Goal: Transaction & Acquisition: Download file/media

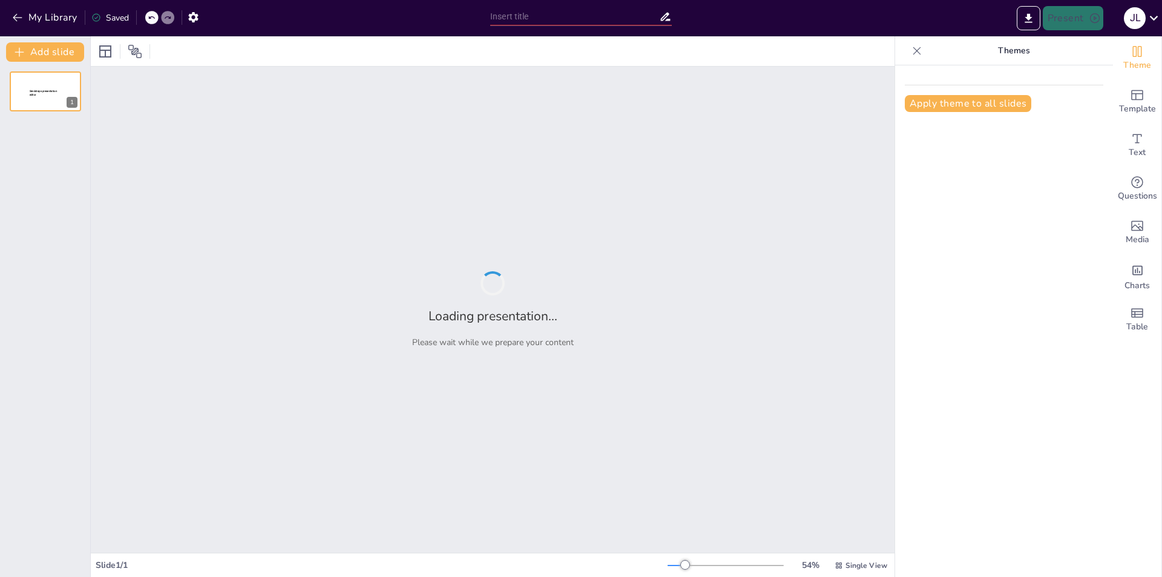
type input "Estrategias para Optimizar el Suministro de Material de Oficina y Aseo"
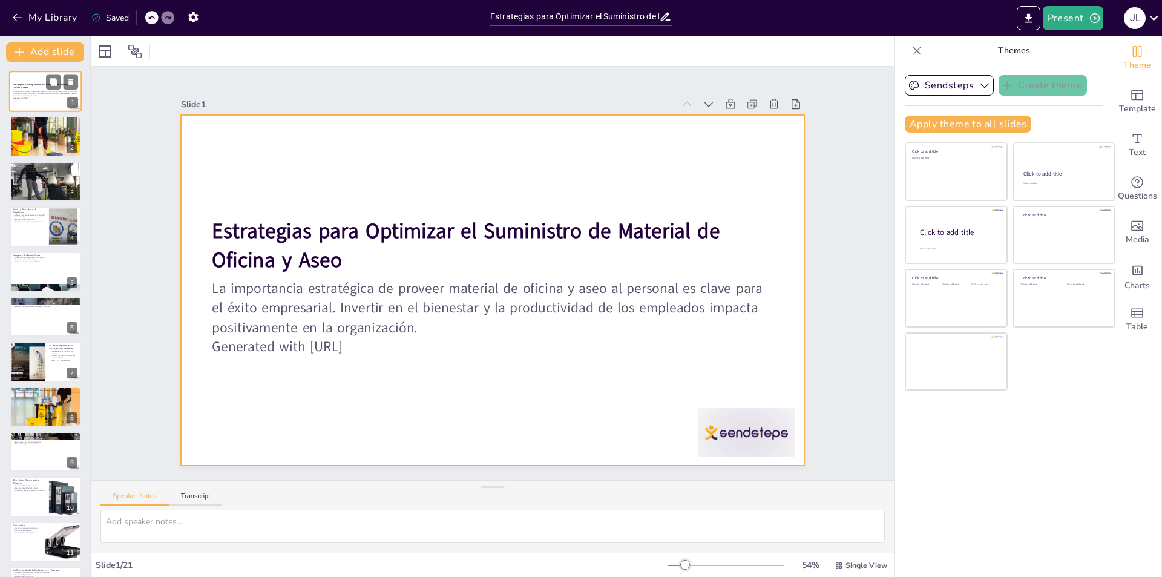
click at [32, 100] on div at bounding box center [45, 91] width 73 height 41
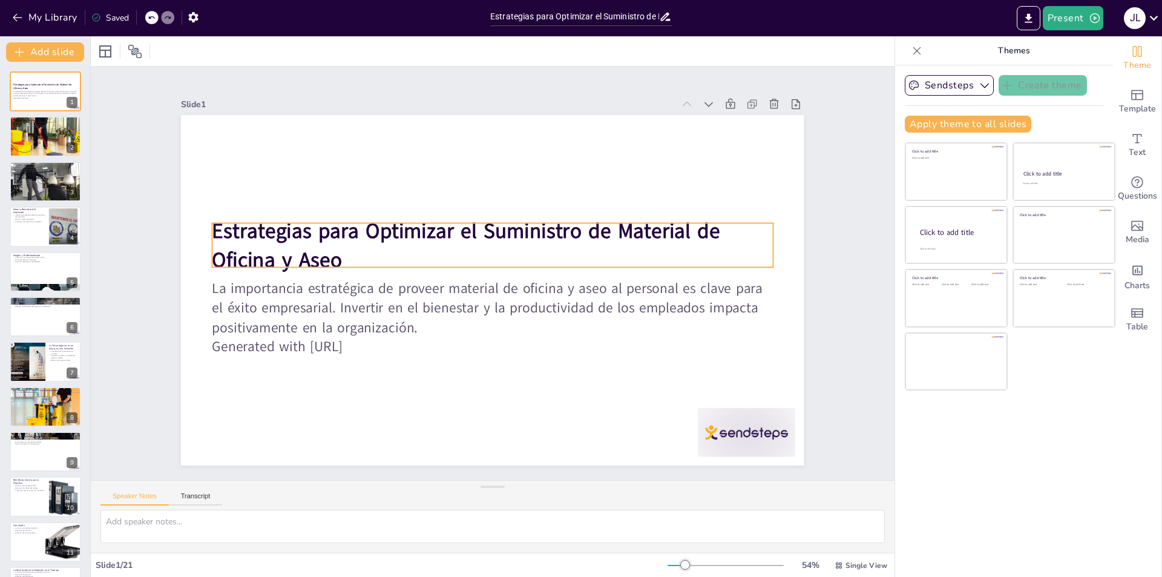
click at [582, 229] on strong "Estrategias para Optimizar el Suministro de Material de Oficina y Aseo" at bounding box center [469, 228] width 511 height 81
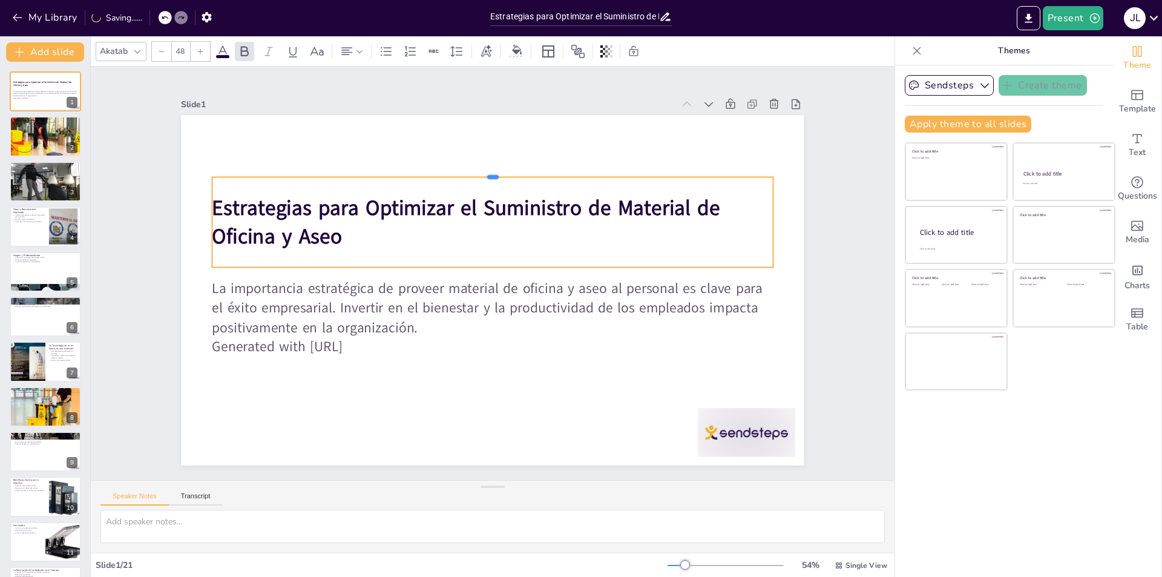
drag, startPoint x: 584, startPoint y: 215, endPoint x: 593, endPoint y: 168, distance: 47.5
click at [593, 168] on div at bounding box center [492, 173] width 561 height 10
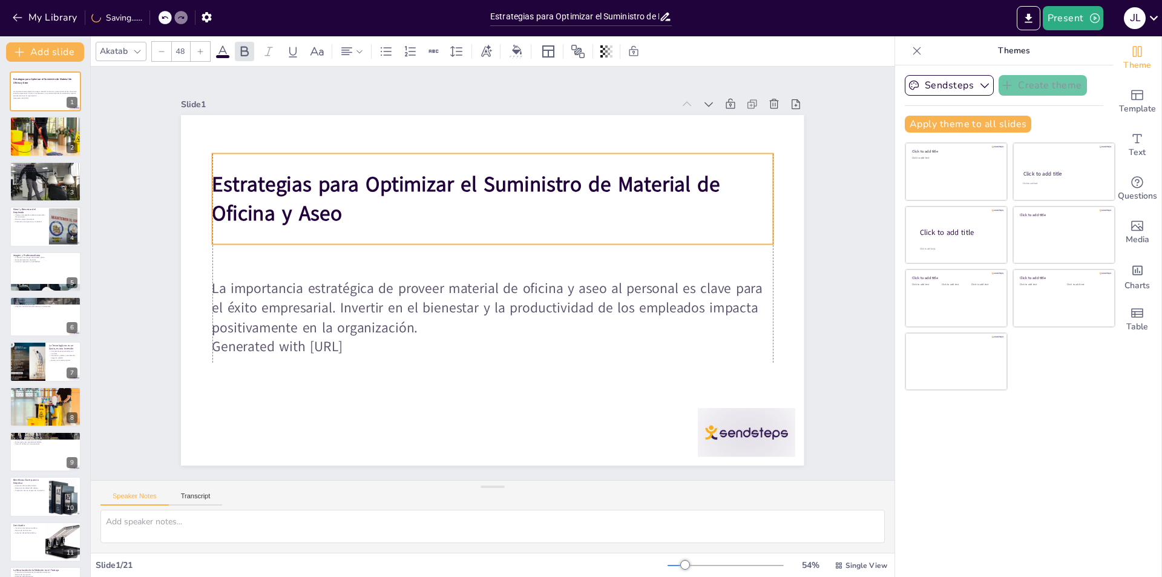
drag, startPoint x: 500, startPoint y: 188, endPoint x: 499, endPoint y: 165, distance: 23.0
click at [499, 170] on p "Estrategias para Optimizar el Suministro de Material de Oficina y Aseo" at bounding box center [492, 199] width 561 height 58
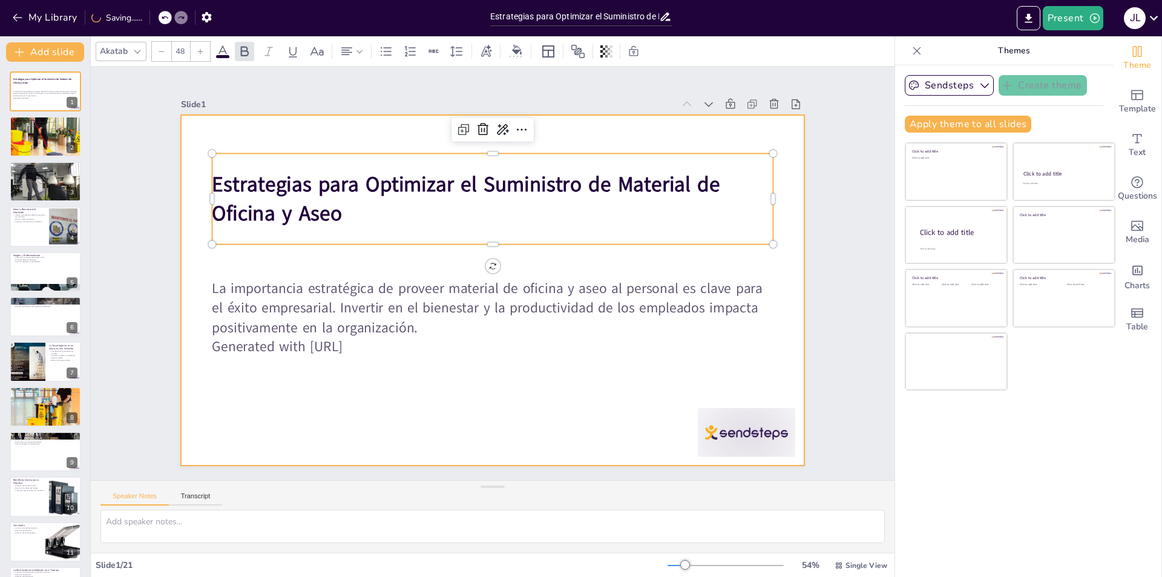
click at [538, 369] on div at bounding box center [492, 290] width 623 height 351
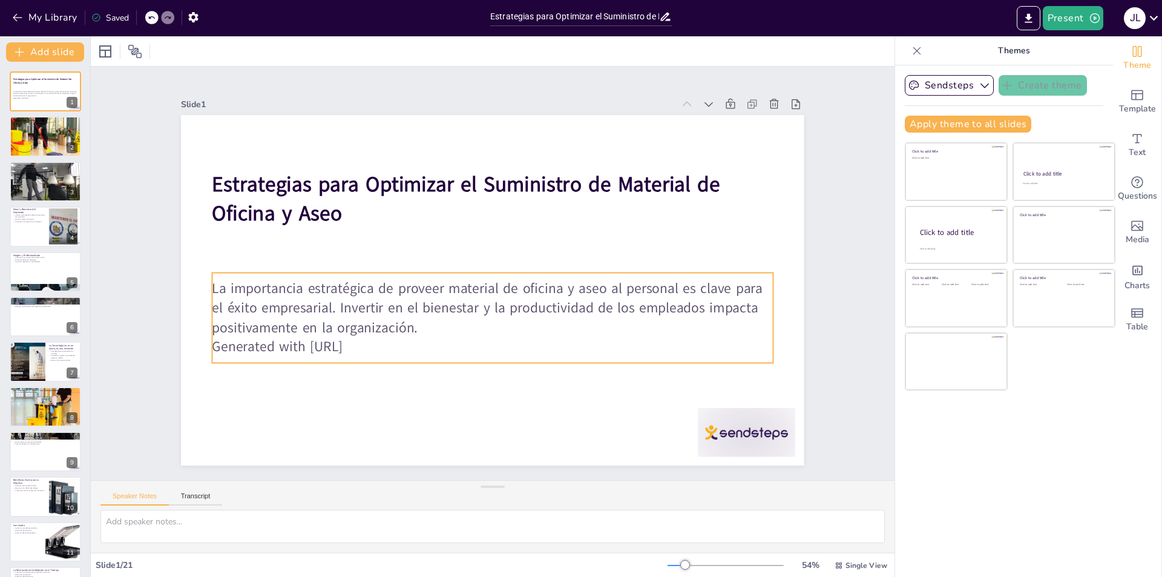
click at [375, 343] on p "Generated with [URL]" at bounding box center [492, 346] width 561 height 19
click at [1036, 19] on button "Export to PowerPoint" at bounding box center [1029, 18] width 24 height 24
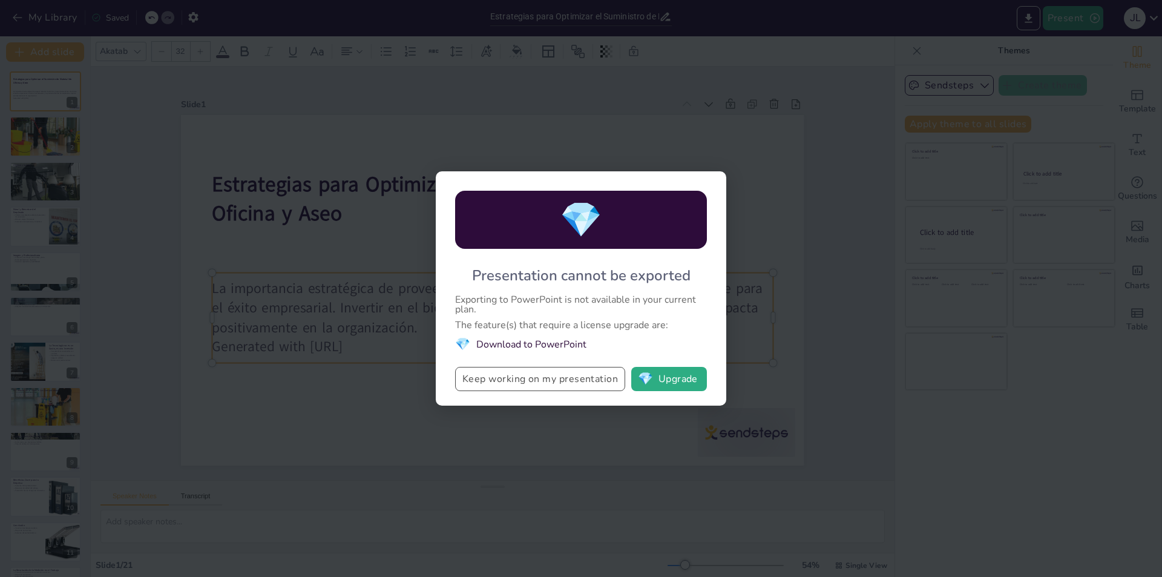
click at [592, 377] on button "Keep working on my presentation" at bounding box center [540, 379] width 170 height 24
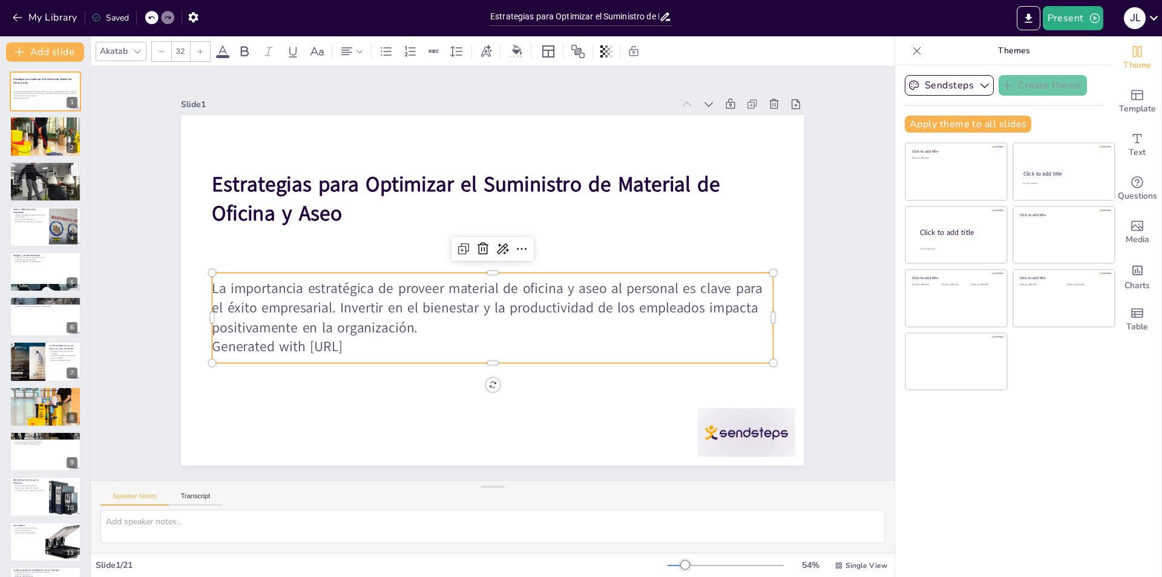
click at [114, 16] on div "Saved" at bounding box center [110, 18] width 38 height 12
click at [47, 274] on div at bounding box center [45, 271] width 73 height 41
type textarea "Proyectar una imagen de seriedad y éxito es esencial para cualquier empresa. Un…"
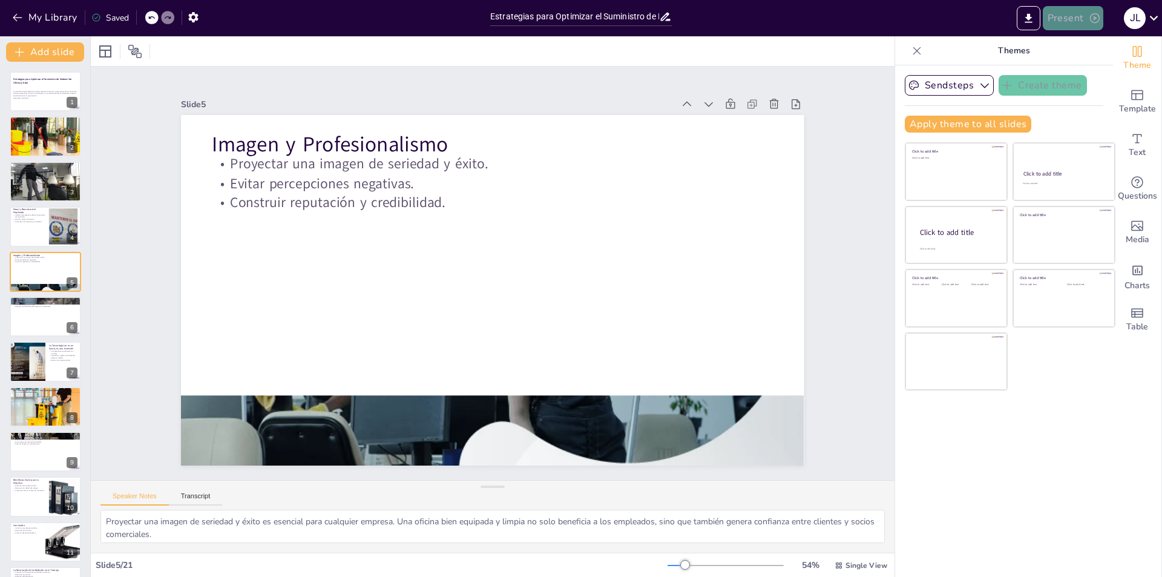
click at [1076, 19] on button "Present" at bounding box center [1073, 18] width 61 height 24
click at [1076, 45] on li "Preview presentation" at bounding box center [1091, 44] width 95 height 19
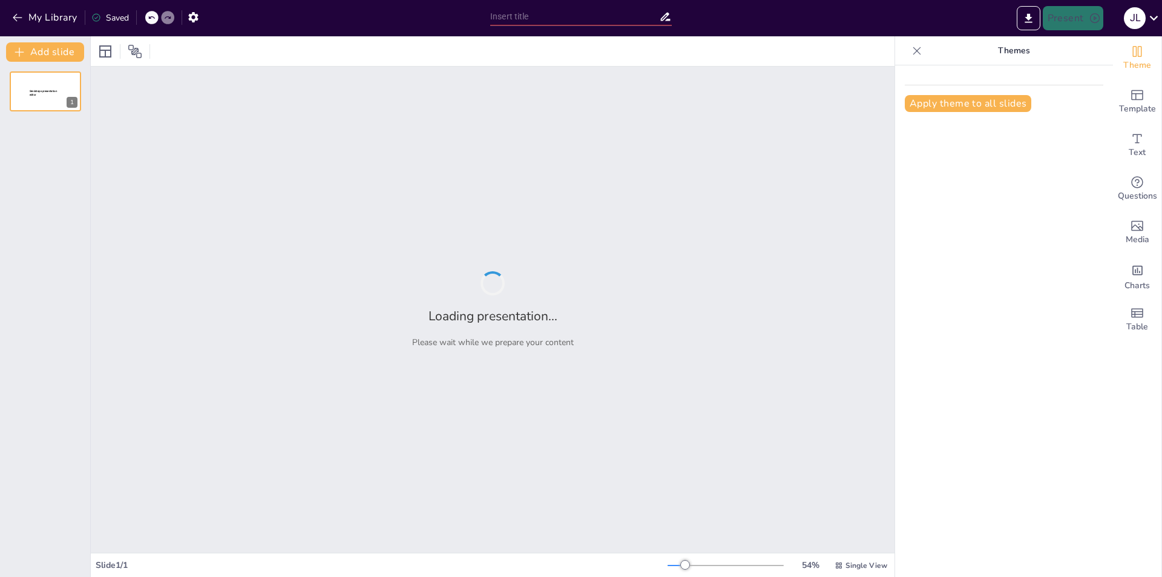
type input "Estrategias para Optimizar el Suministro de Material de Oficina y Aseo"
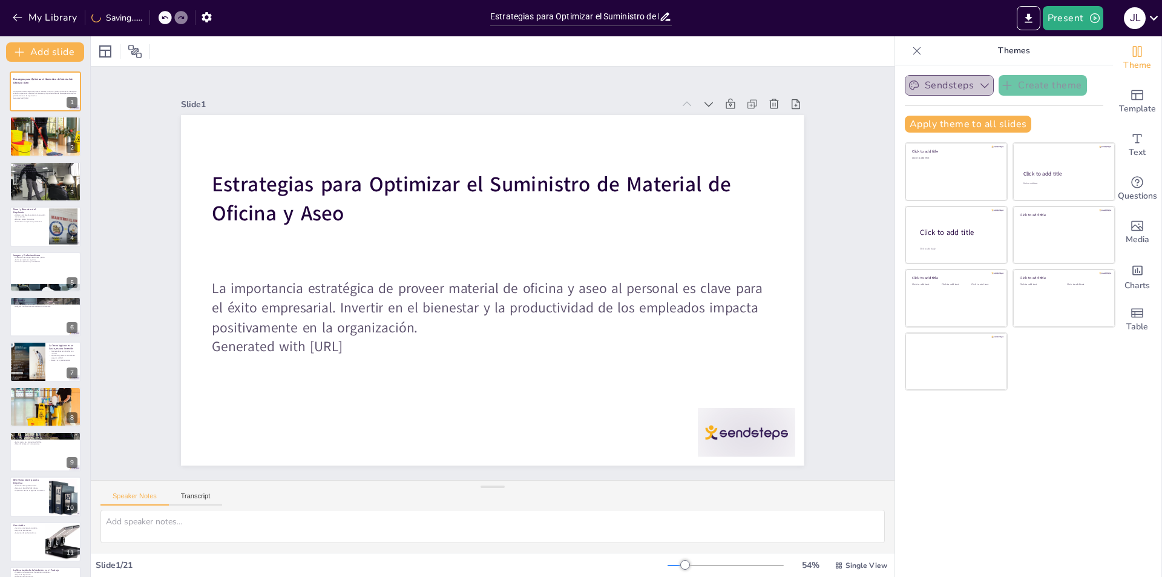
click at [940, 84] on button "Sendsteps" at bounding box center [949, 85] width 89 height 21
click at [1029, 13] on icon "Export to PowerPoint" at bounding box center [1029, 18] width 13 height 13
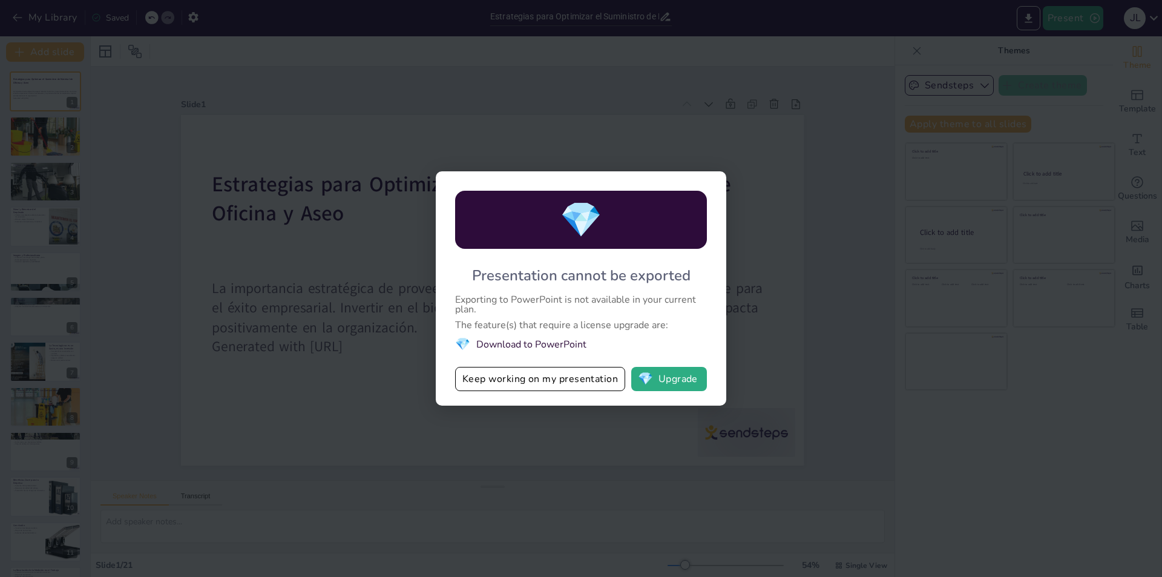
click at [539, 349] on li "💎 Download to PowerPoint" at bounding box center [581, 344] width 252 height 16
click at [535, 342] on li "💎 Download to PowerPoint" at bounding box center [581, 344] width 252 height 16
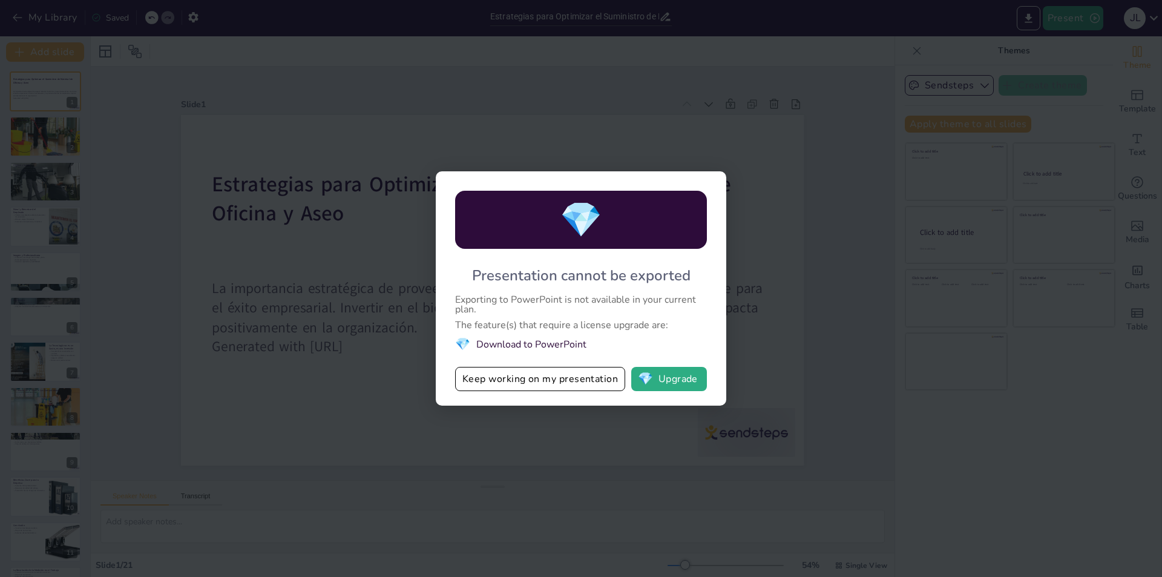
click at [535, 342] on li "💎 Download to PowerPoint" at bounding box center [581, 344] width 252 height 16
click at [457, 342] on span "💎" at bounding box center [462, 344] width 15 height 16
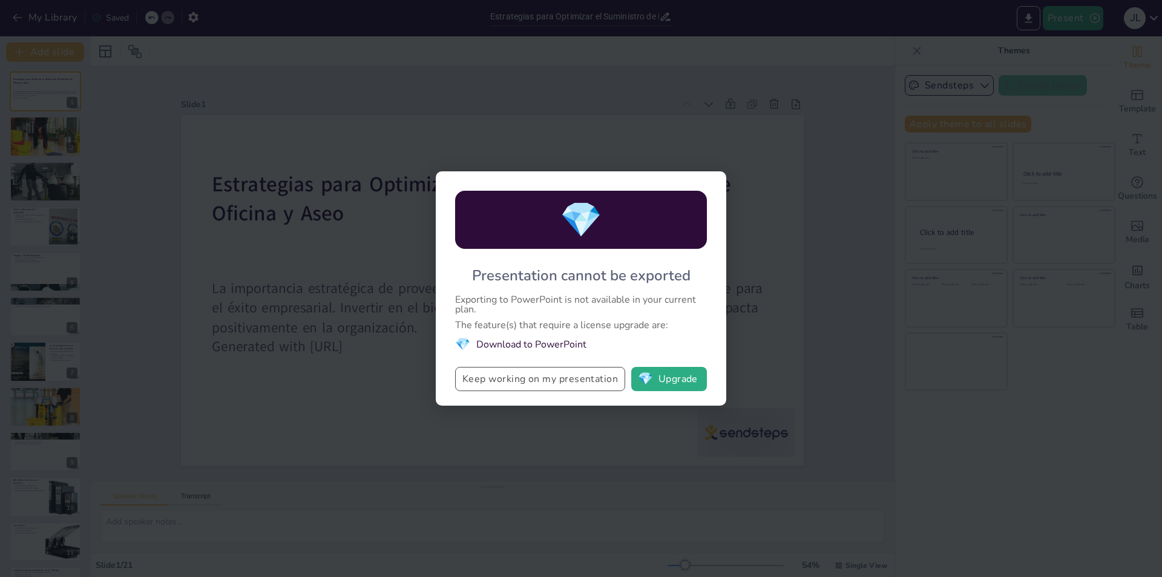
click at [502, 377] on button "Keep working on my presentation" at bounding box center [540, 379] width 170 height 24
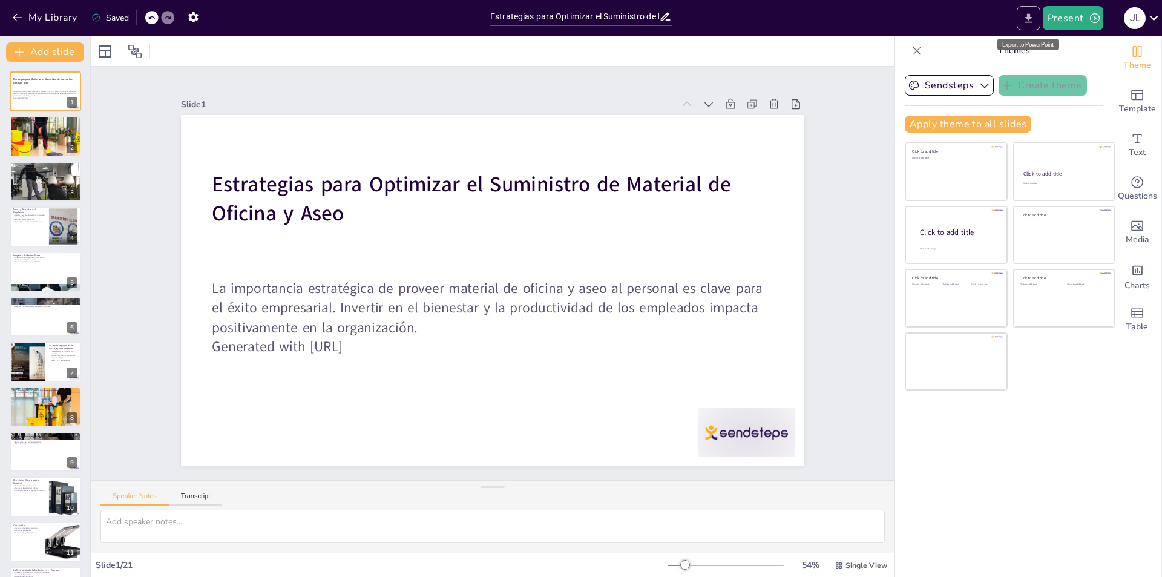
click at [1033, 19] on icon "Export to PowerPoint" at bounding box center [1029, 18] width 13 height 13
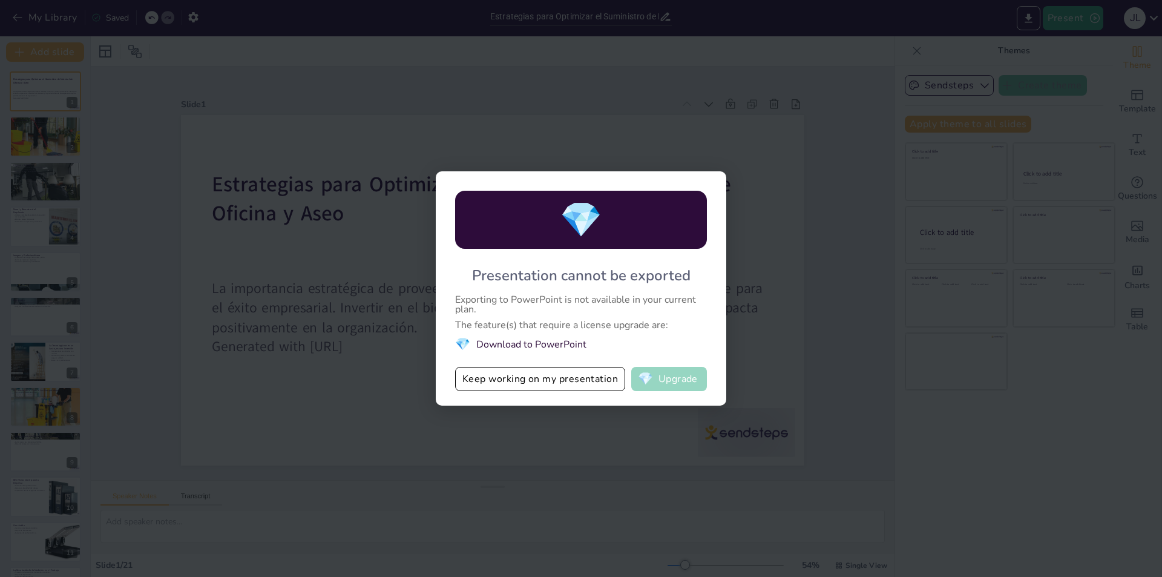
click at [665, 380] on button "💎 Upgrade" at bounding box center [669, 379] width 76 height 24
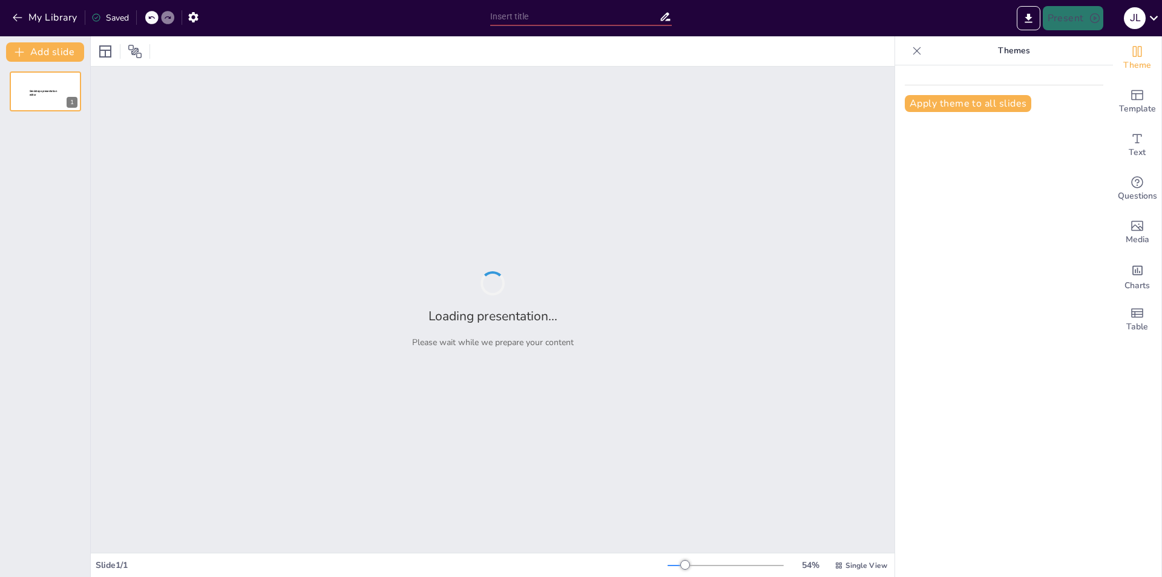
type input "Estrategias para Optimizar el Suministro de Material de Oficina y Aseo"
